Goal: Find contact information: Find contact information

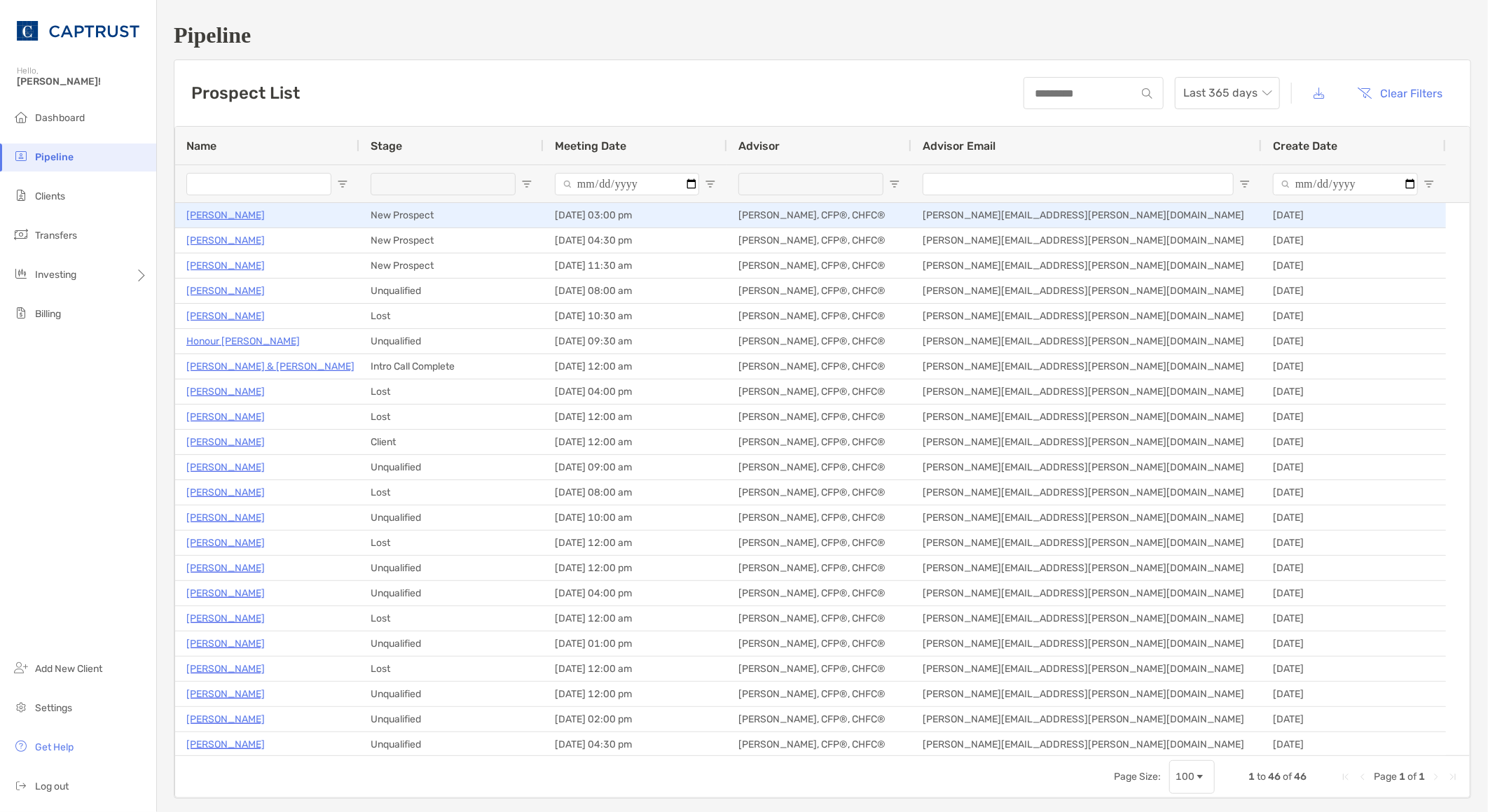
click at [235, 215] on p "[PERSON_NAME]" at bounding box center [225, 215] width 78 height 18
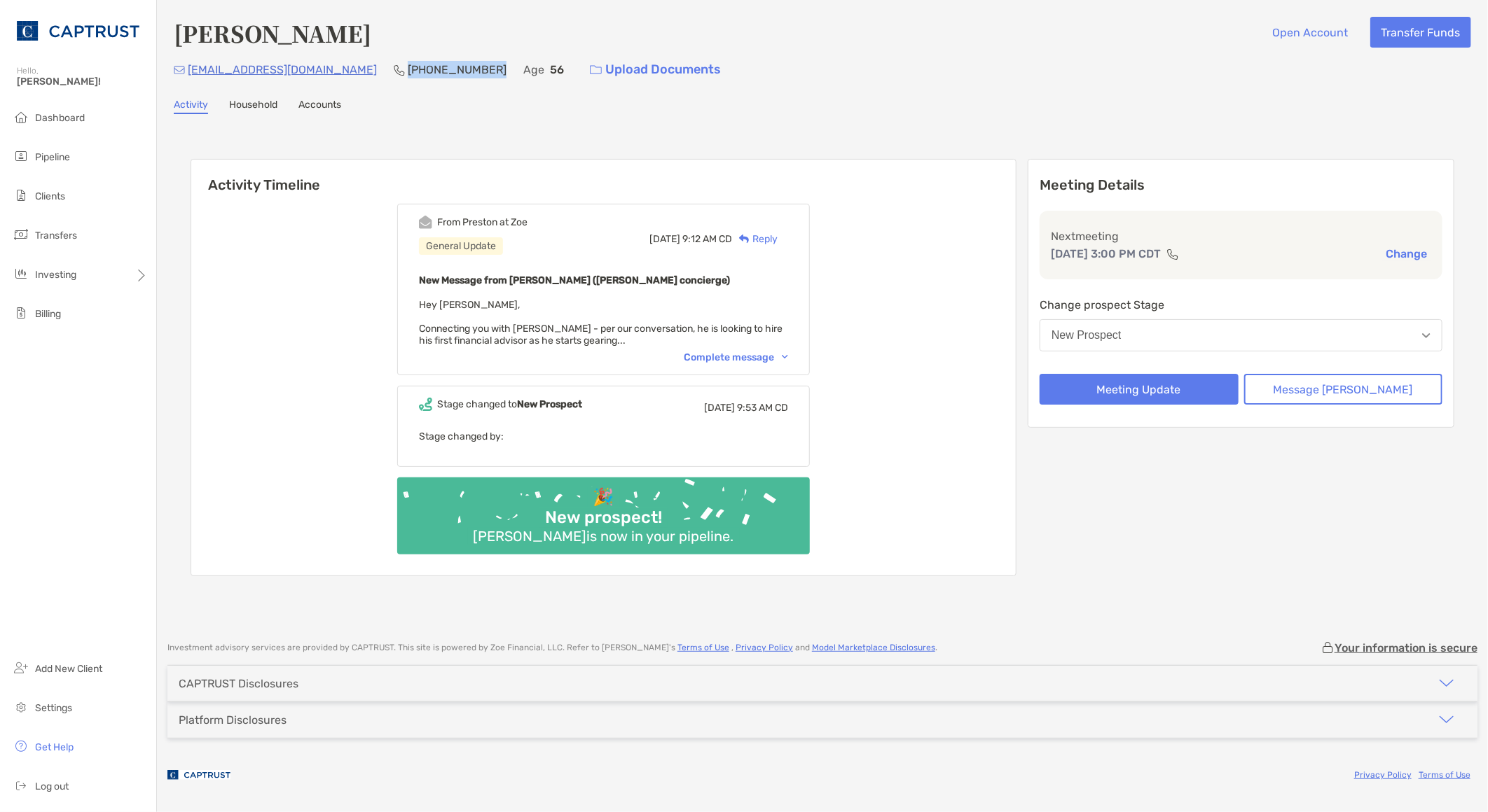
drag, startPoint x: 376, startPoint y: 71, endPoint x: 295, endPoint y: 70, distance: 81.0
click at [295, 70] on div "dug@mail.com (641) 841-0298 Age 56 Upload Documents" at bounding box center [822, 69] width 1297 height 30
copy p "[PHONE_NUMBER]"
click at [788, 351] on div "Complete message" at bounding box center [736, 357] width 104 height 12
